Goal: Navigation & Orientation: Find specific page/section

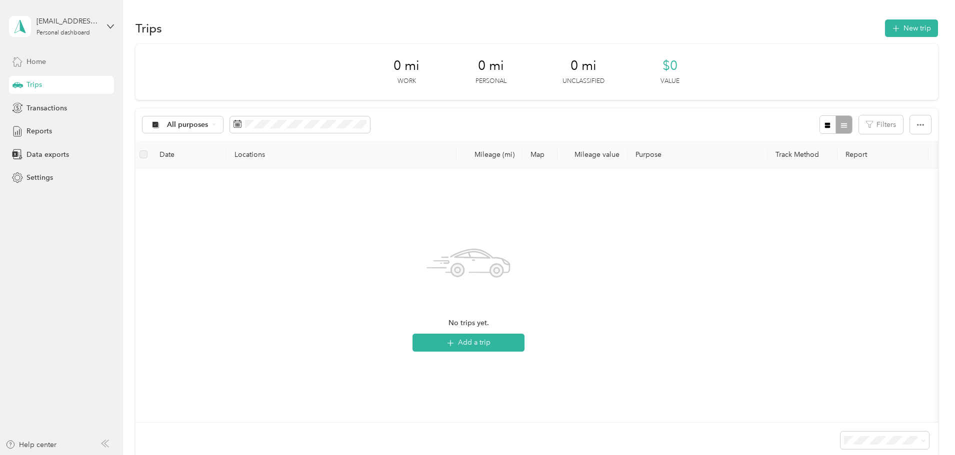
click at [47, 65] on div "Home" at bounding box center [61, 61] width 105 height 18
